Goal: Register for event/course

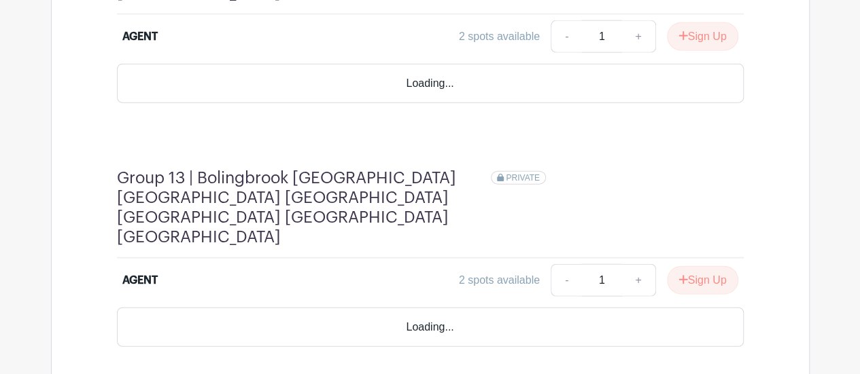
scroll to position [4170, 0]
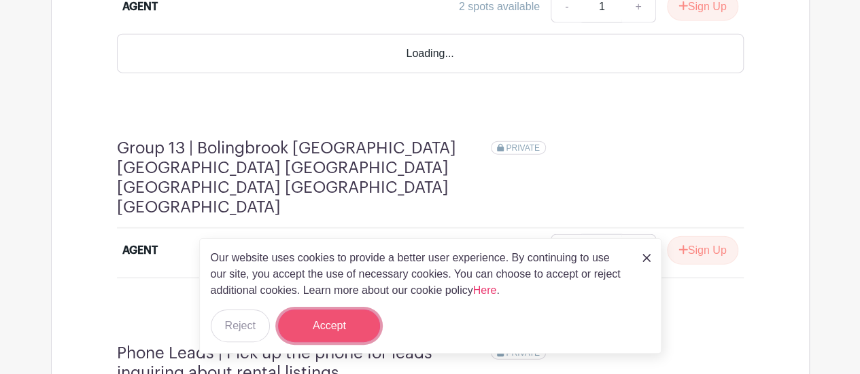
click at [365, 317] on button "Accept" at bounding box center [329, 326] width 102 height 33
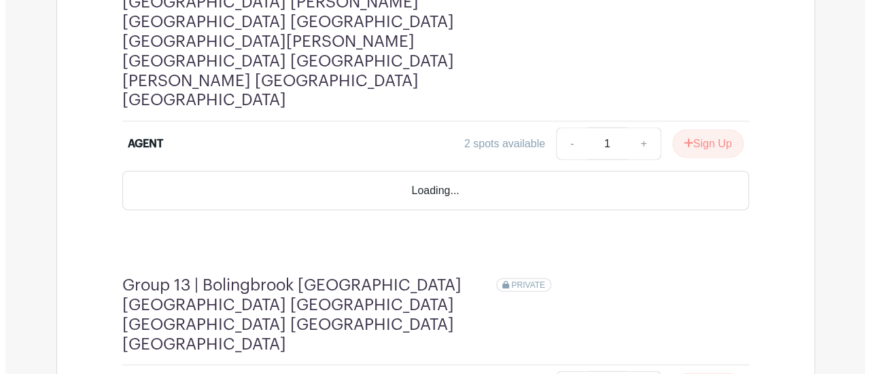
scroll to position [3966, 0]
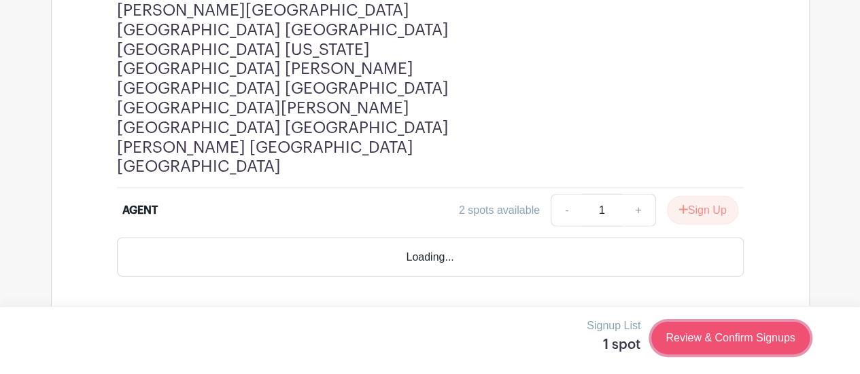
click at [704, 334] on link "Review & Confirm Signups" at bounding box center [730, 338] width 158 height 33
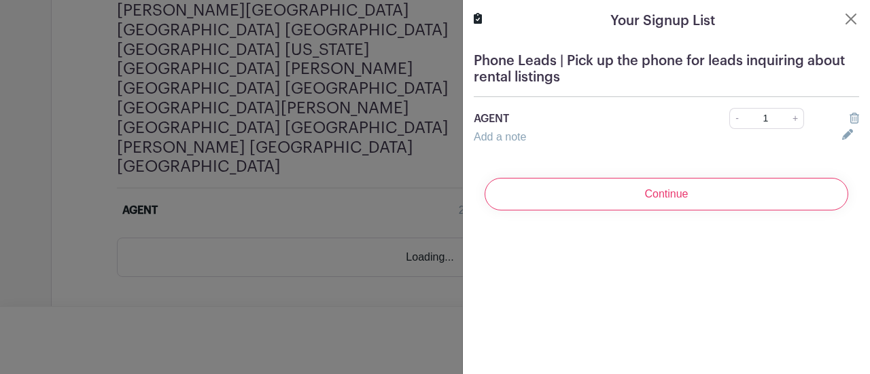
scroll to position [3962, 0]
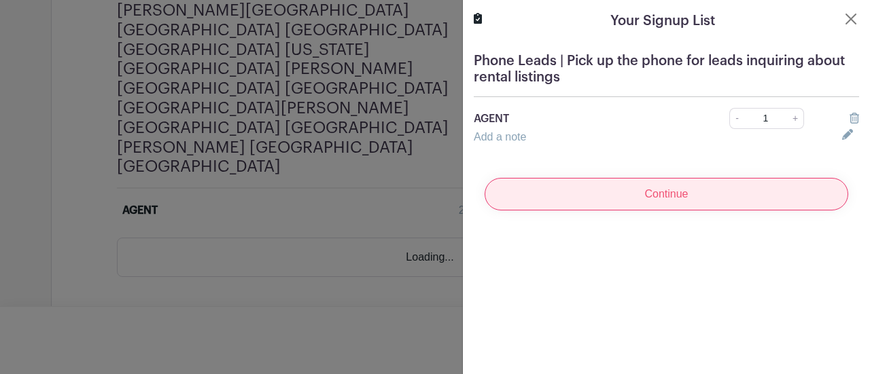
click at [774, 195] on input "Continue" at bounding box center [667, 194] width 364 height 33
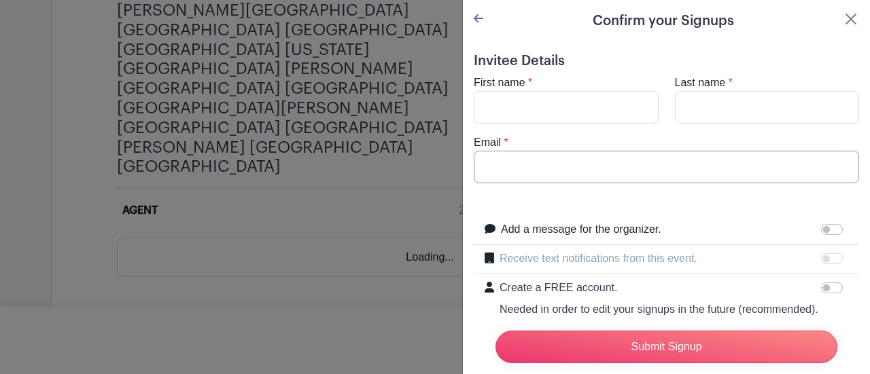
click at [647, 170] on input "Email" at bounding box center [666, 167] width 385 height 33
paste input "[EMAIL_ADDRESS][DOMAIN_NAME]"
type input "[EMAIL_ADDRESS][DOMAIN_NAME]"
click at [601, 119] on input "First name" at bounding box center [566, 107] width 185 height 33
type input "N"
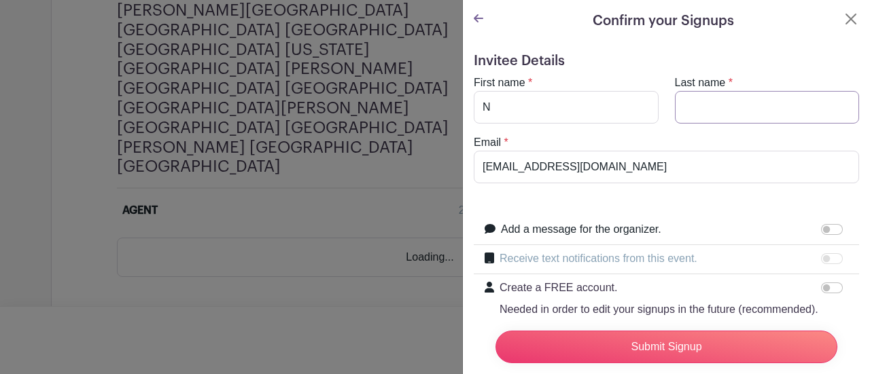
click at [707, 107] on input "Last name" at bounding box center [767, 107] width 185 height 33
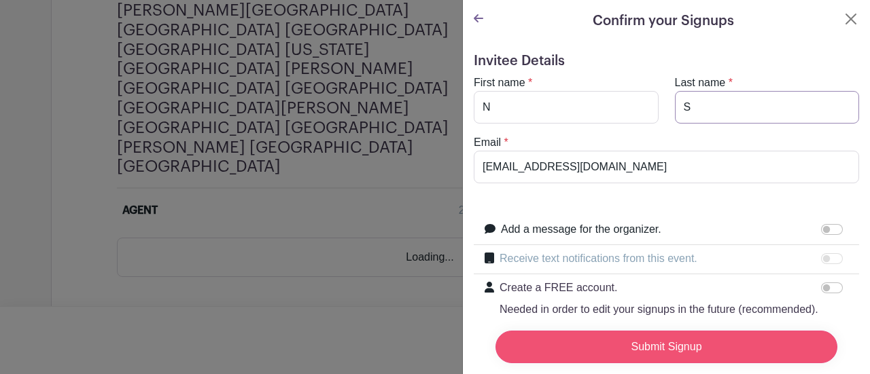
type input "S"
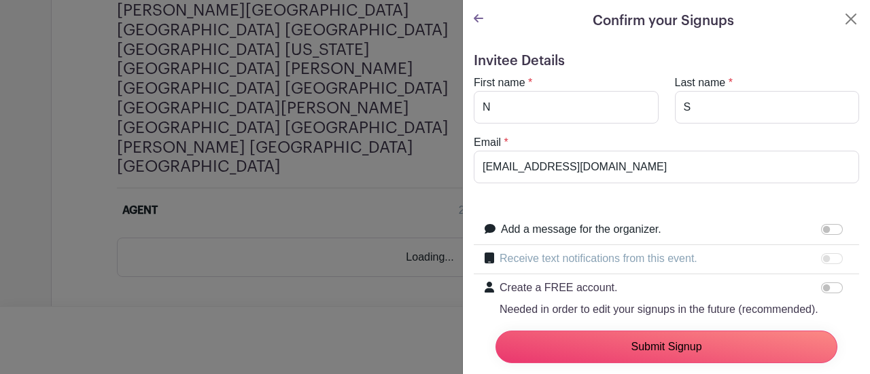
drag, startPoint x: 772, startPoint y: 332, endPoint x: 769, endPoint y: 340, distance: 8.0
click at [769, 340] on input "Submit Signup" at bounding box center [666, 347] width 342 height 33
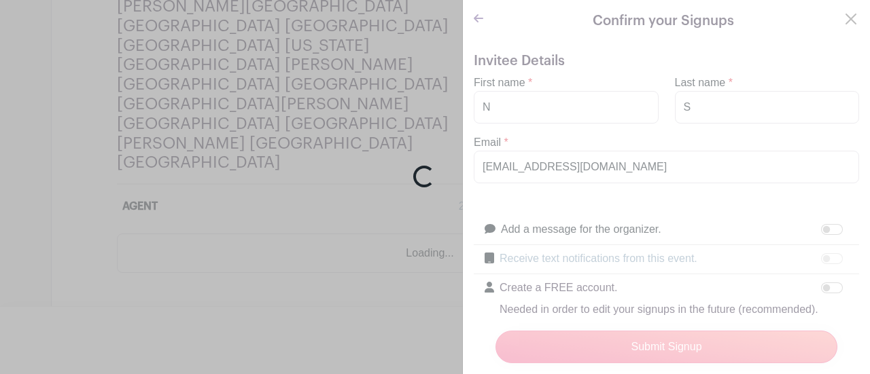
scroll to position [3958, 0]
click at [656, 298] on div "Loading..." at bounding box center [435, 187] width 870 height 374
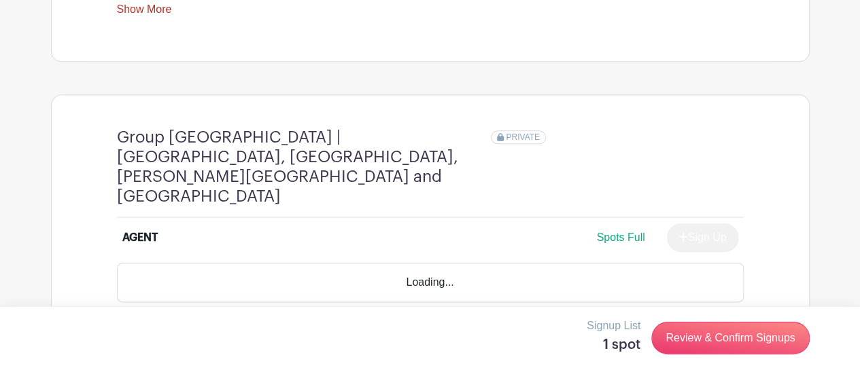
scroll to position [1049, 0]
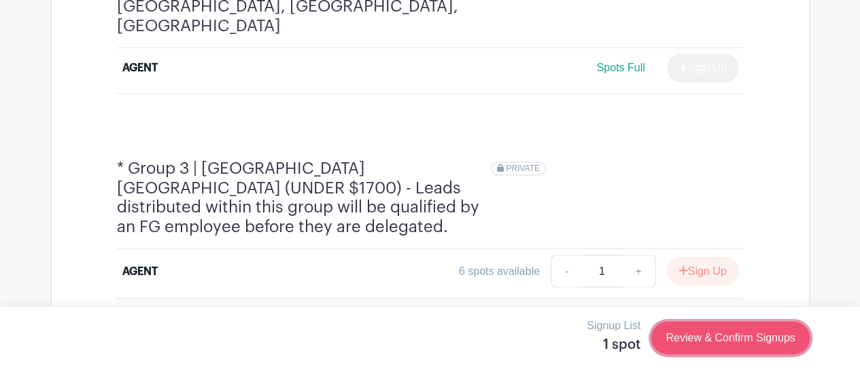
click at [726, 336] on link "Review & Confirm Signups" at bounding box center [730, 338] width 158 height 33
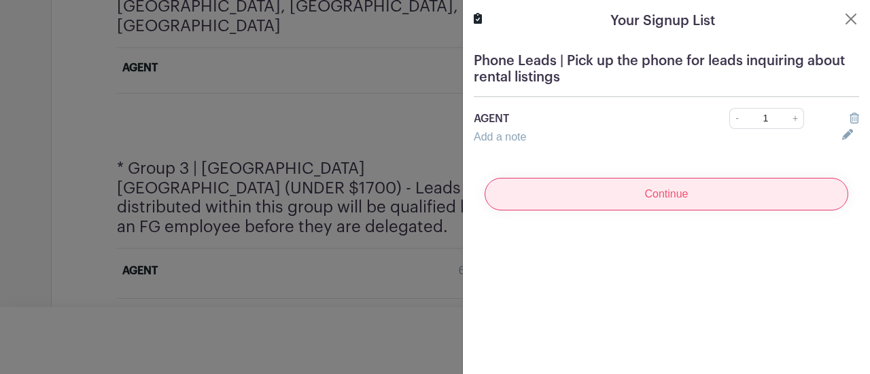
click at [707, 188] on input "Continue" at bounding box center [667, 194] width 364 height 33
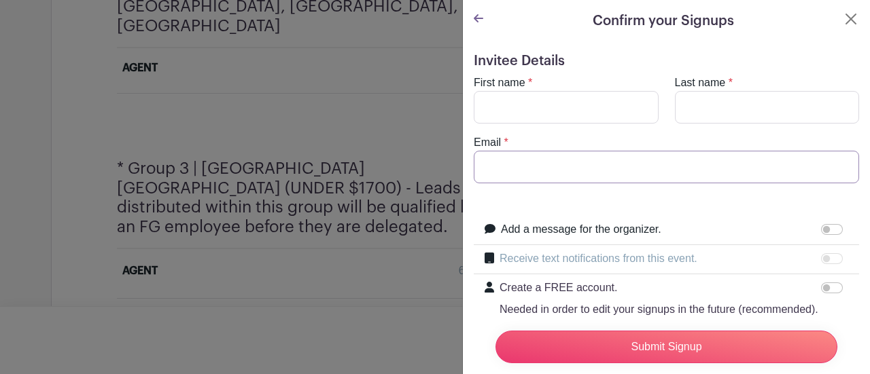
click at [651, 162] on input "Email" at bounding box center [666, 167] width 385 height 33
paste input "snatalie@fultongrace.com"
type input "snatalie@fultongrace.com"
click at [587, 112] on input "First name" at bounding box center [566, 107] width 185 height 33
type input "N"
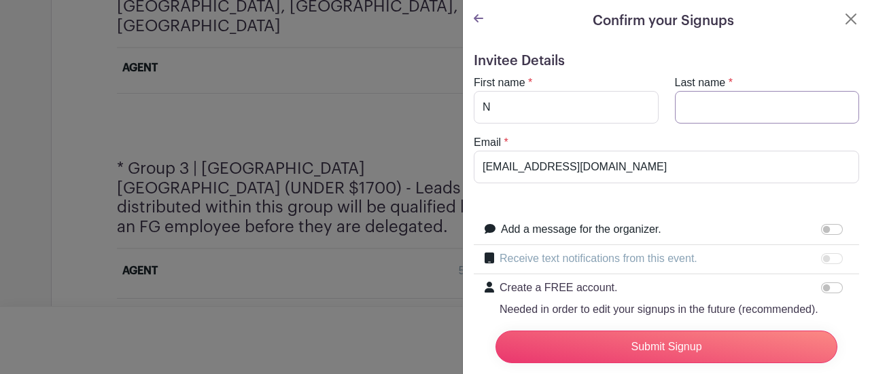
click at [685, 108] on input "Last name" at bounding box center [767, 107] width 185 height 33
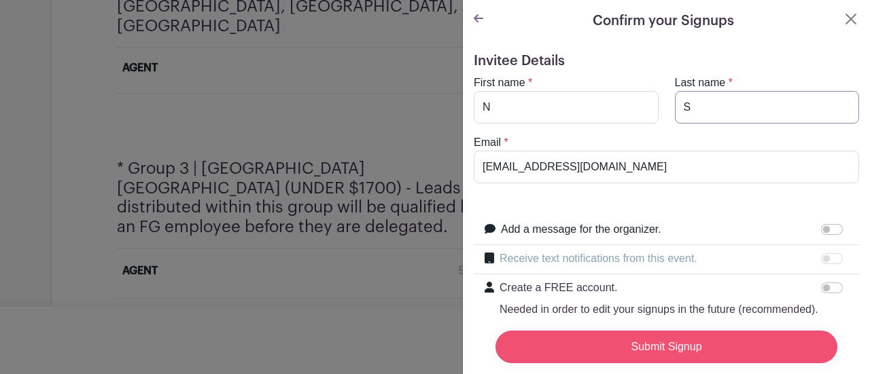
type input "S"
click at [631, 351] on input "Submit Signup" at bounding box center [666, 347] width 342 height 33
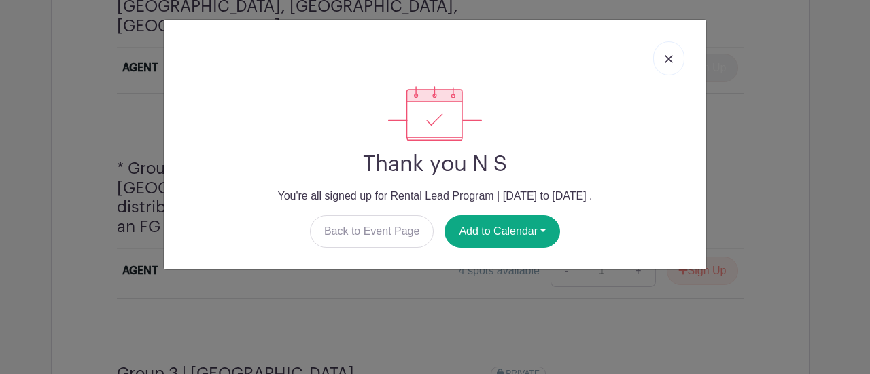
click at [661, 59] on link at bounding box center [668, 58] width 31 height 34
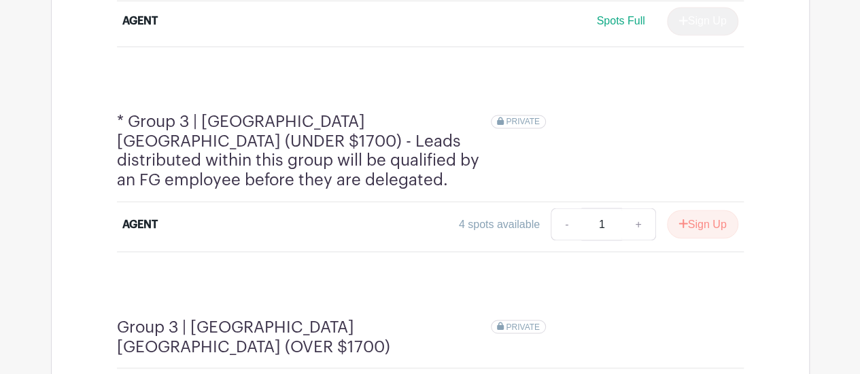
scroll to position [1117, 0]
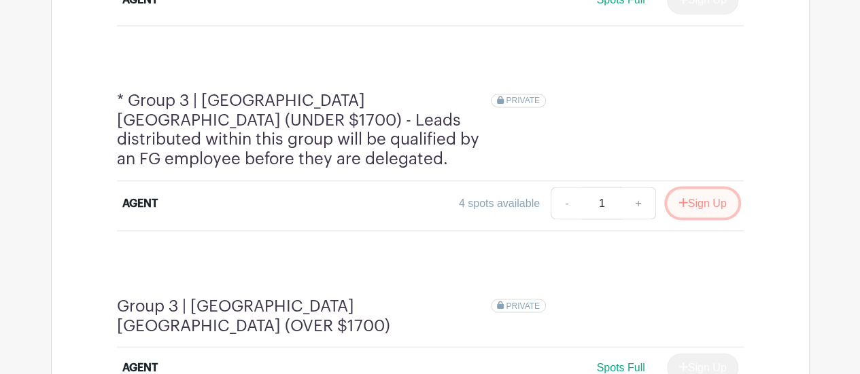
click at [700, 189] on button "Sign Up" at bounding box center [702, 203] width 71 height 29
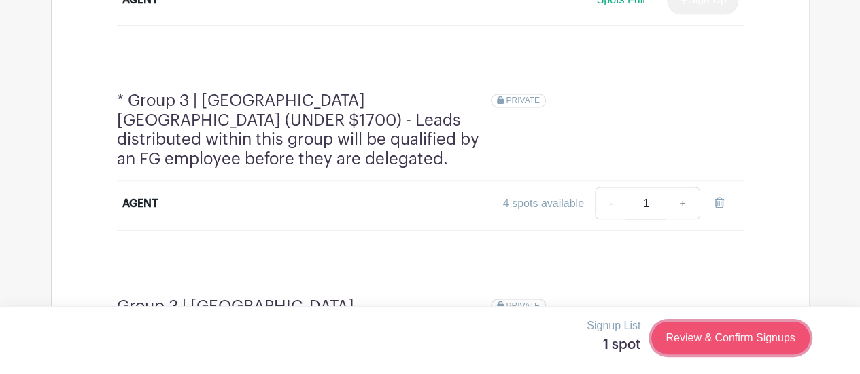
click at [704, 324] on link "Review & Confirm Signups" at bounding box center [730, 338] width 158 height 33
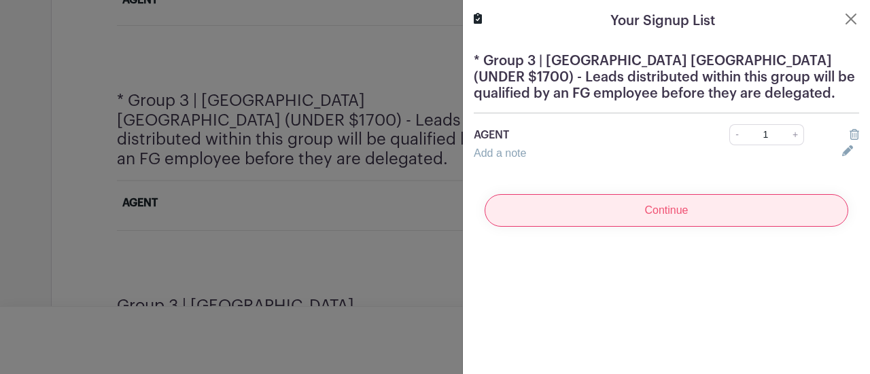
click at [678, 212] on input "Continue" at bounding box center [667, 210] width 364 height 33
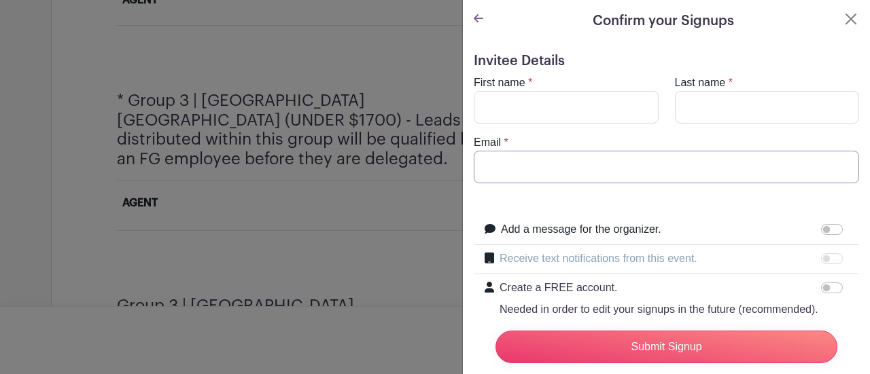
click at [651, 179] on input "Email" at bounding box center [666, 167] width 385 height 33
paste input "[EMAIL_ADDRESS][DOMAIN_NAME]"
type input "[EMAIL_ADDRESS][DOMAIN_NAME]"
click at [575, 120] on input "First name" at bounding box center [566, 107] width 185 height 33
type input "N"
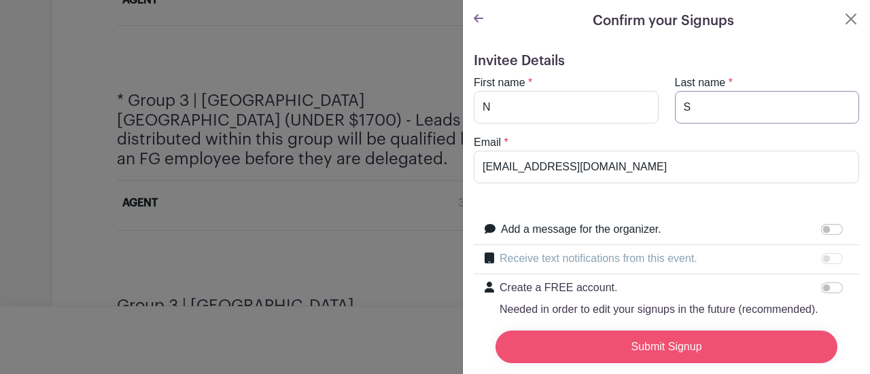
type input "S"
click at [611, 335] on input "Submit Signup" at bounding box center [666, 347] width 342 height 33
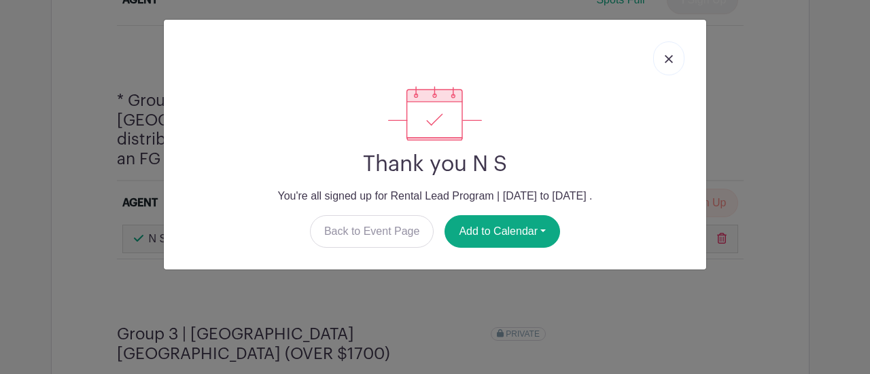
click at [665, 52] on link at bounding box center [668, 58] width 31 height 34
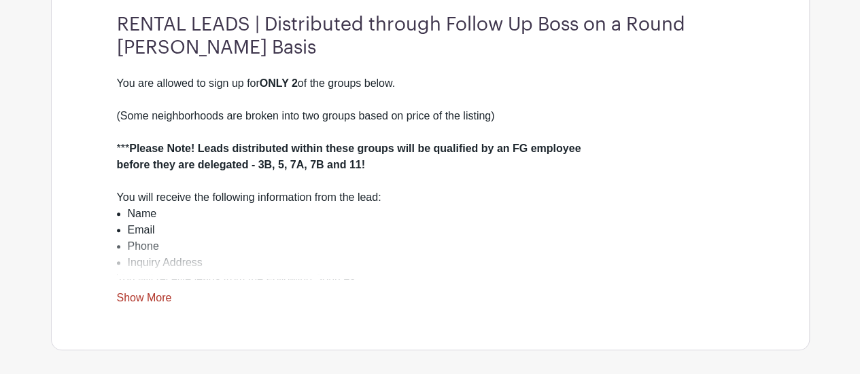
scroll to position [476, 0]
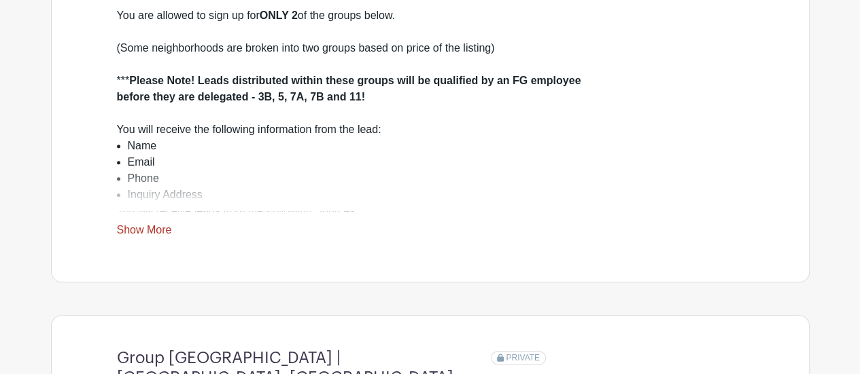
click at [128, 241] on link "Show More" at bounding box center [144, 232] width 55 height 17
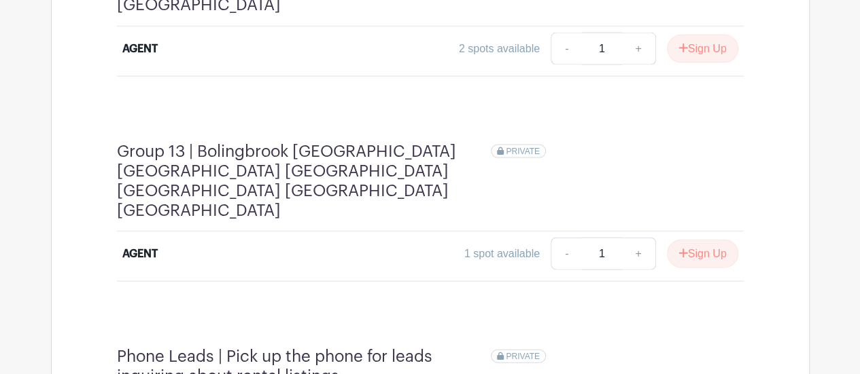
scroll to position [3996, 0]
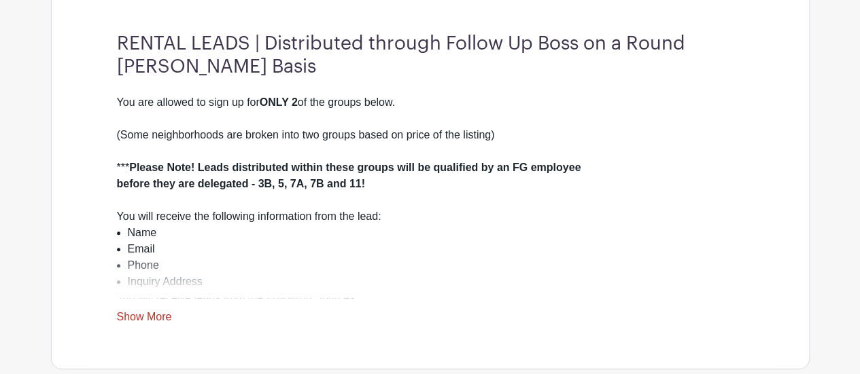
scroll to position [476, 0]
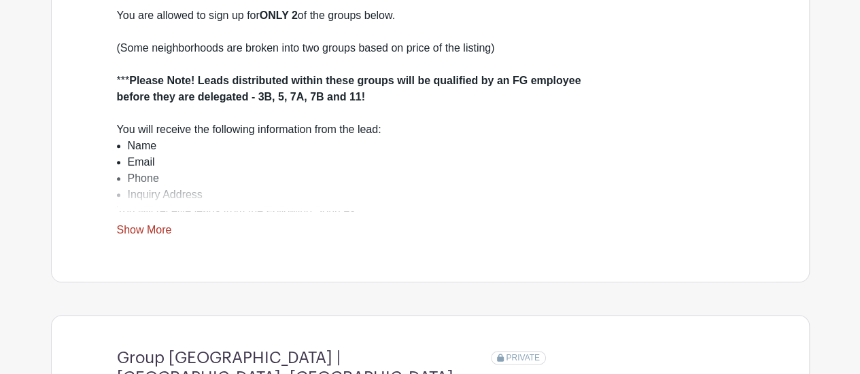
click at [126, 241] on link "Show More" at bounding box center [144, 232] width 55 height 17
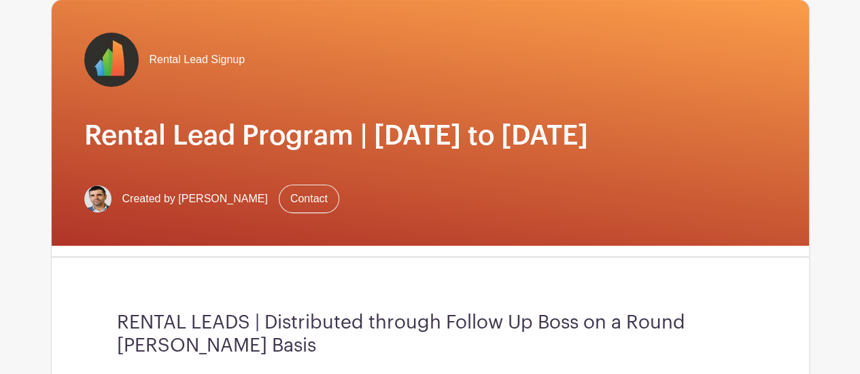
scroll to position [0, 0]
